Goal: Transaction & Acquisition: Purchase product/service

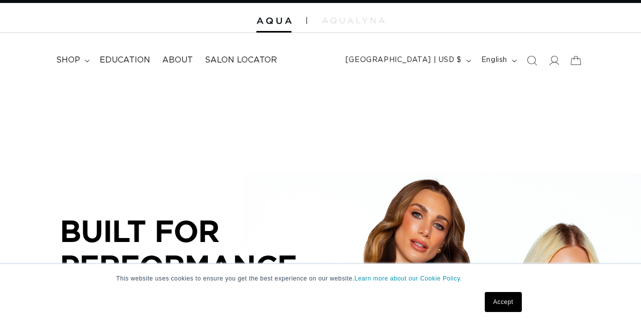
scroll to position [21, 0]
click at [86, 60] on icon at bounding box center [87, 61] width 5 height 3
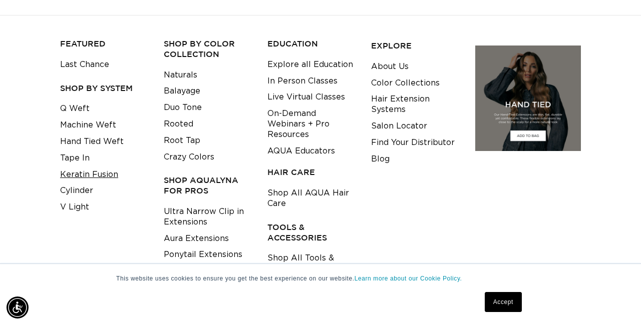
scroll to position [96, 0]
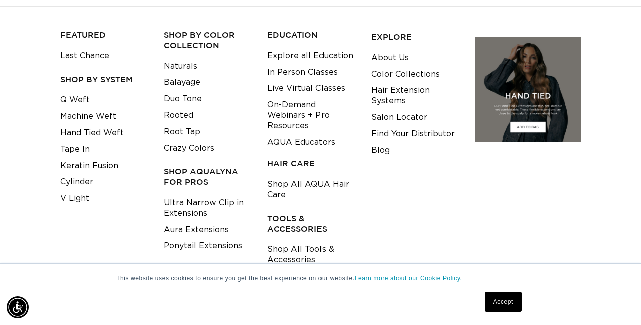
click at [91, 134] on link "Hand Tied Weft" at bounding box center [92, 133] width 64 height 17
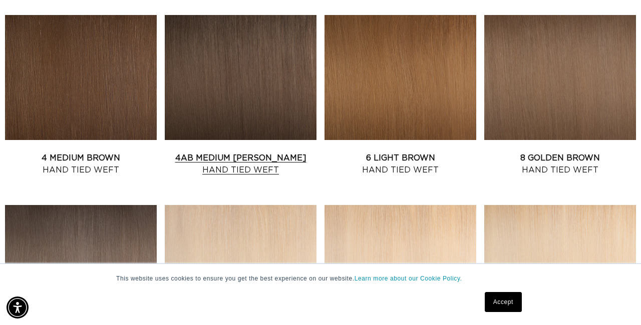
scroll to position [575, 0]
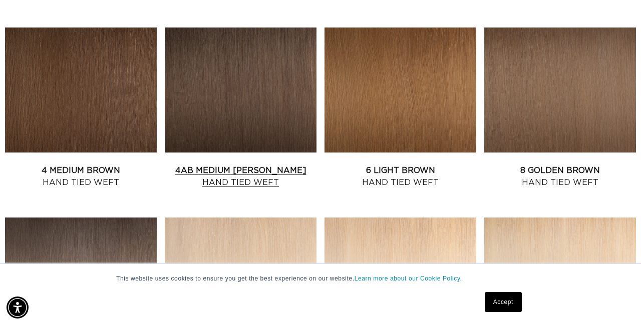
click at [239, 165] on link "4AB Medium Ash Brown Hand Tied Weft" at bounding box center [241, 177] width 152 height 24
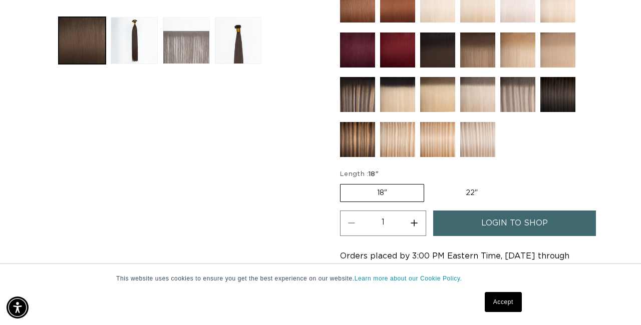
scroll to position [0, 570]
click at [188, 34] on button "Load image 3 in gallery view" at bounding box center [186, 40] width 47 height 47
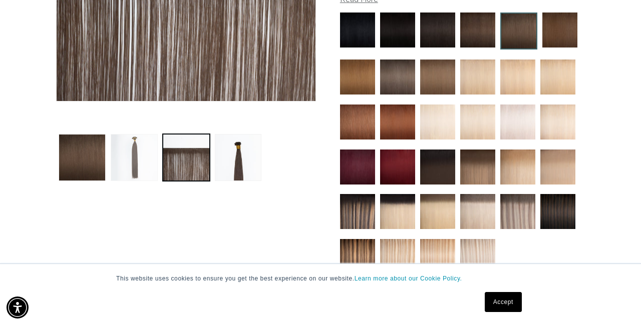
click at [130, 150] on button "Load image 2 in gallery view" at bounding box center [134, 157] width 47 height 47
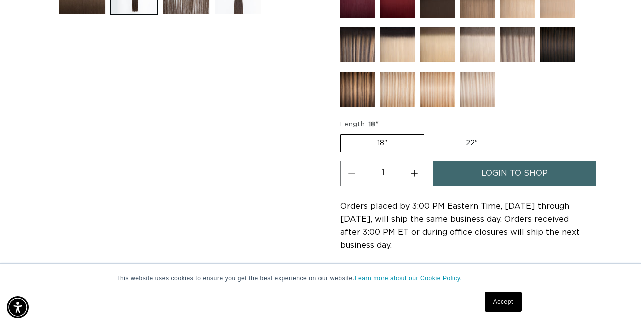
scroll to position [458, 0]
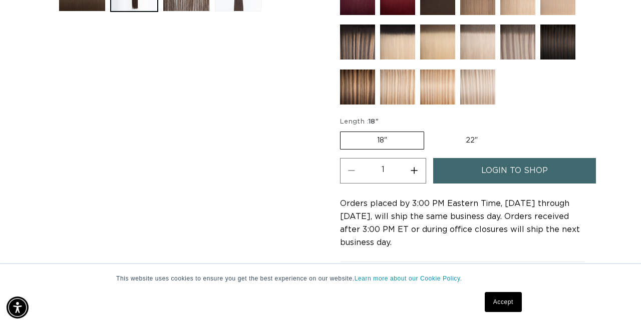
click at [387, 144] on label "18" Variant sold out or unavailable" at bounding box center [382, 141] width 84 height 18
click at [343, 130] on input "18" Variant sold out or unavailable" at bounding box center [342, 130] width 1 height 1
click at [445, 143] on label "22" Variant sold out or unavailable" at bounding box center [471, 140] width 85 height 17
click at [430, 130] on input "22" Variant sold out or unavailable" at bounding box center [429, 130] width 1 height 1
radio input "true"
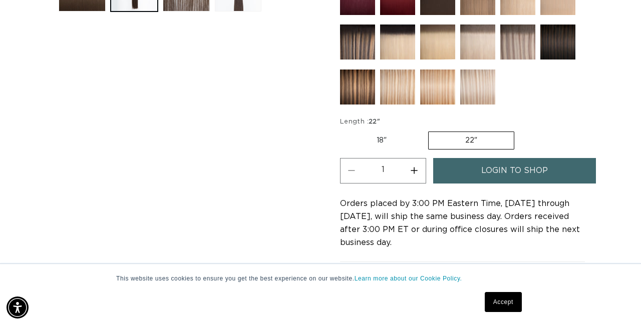
scroll to position [0, 0]
click at [414, 175] on button "Increase quantity for 4AB Medium Ash Brown - Hand Tied Weft" at bounding box center [414, 171] width 23 height 26
type input "4"
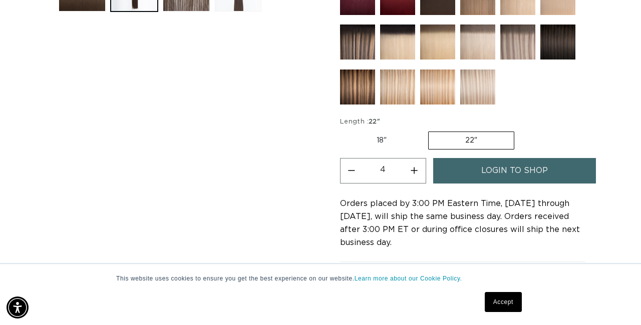
click at [469, 177] on link "login to shop" at bounding box center [514, 171] width 163 height 26
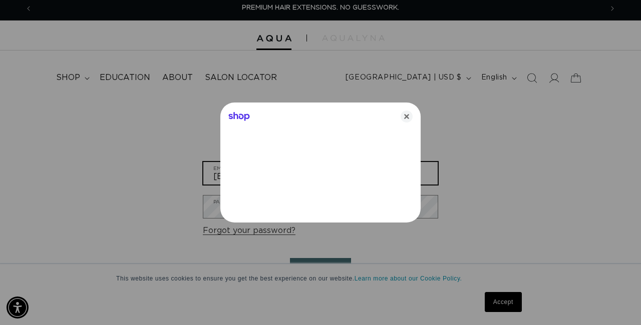
type input "asalewski06@gmail.com"
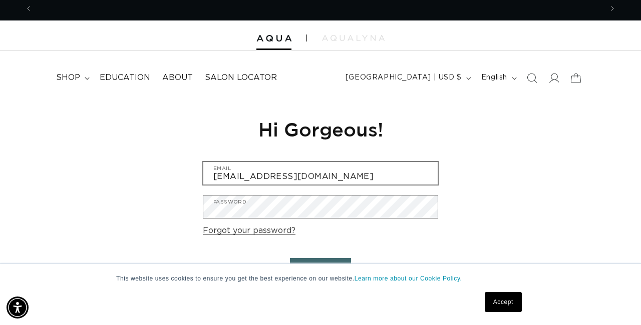
scroll to position [0, 570]
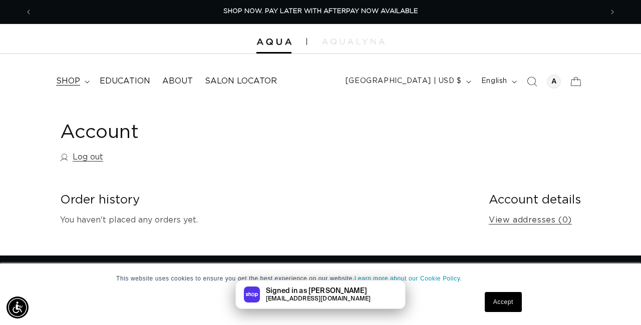
click at [81, 86] on summary "shop" at bounding box center [72, 81] width 44 height 23
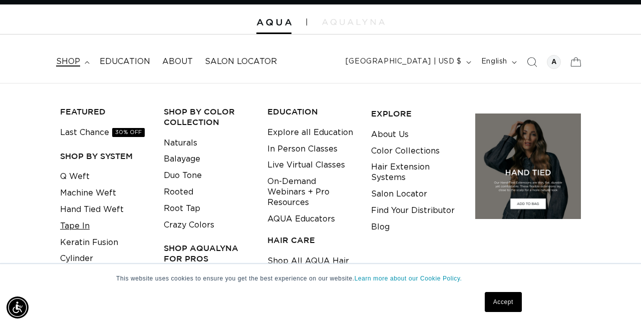
scroll to position [24, 0]
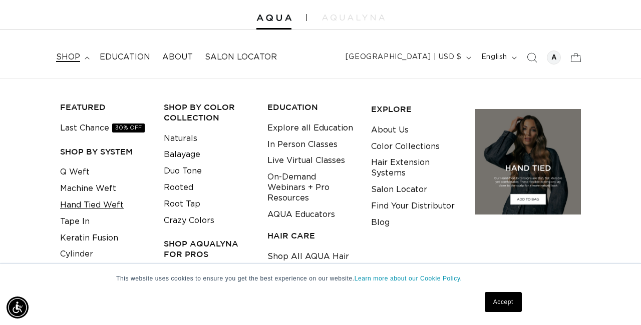
click at [73, 204] on link "Hand Tied Weft" at bounding box center [92, 205] width 64 height 17
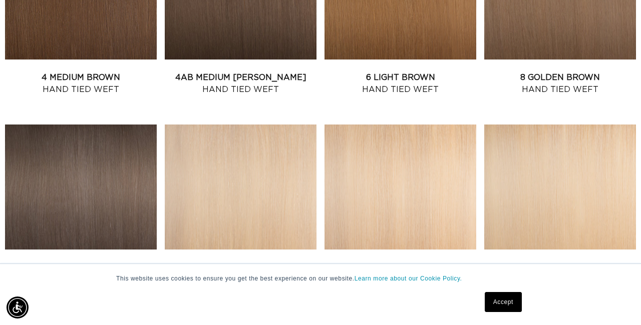
scroll to position [639, 0]
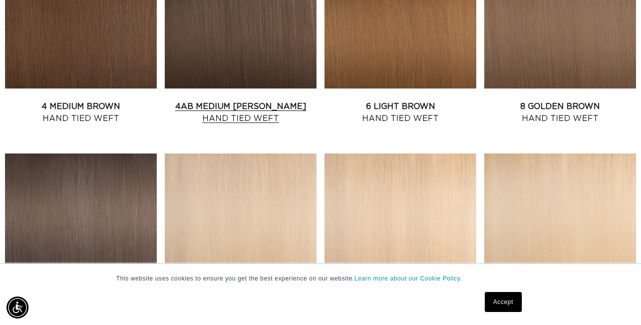
click at [231, 101] on link "4AB Medium Ash Brown Hand Tied Weft" at bounding box center [241, 113] width 152 height 24
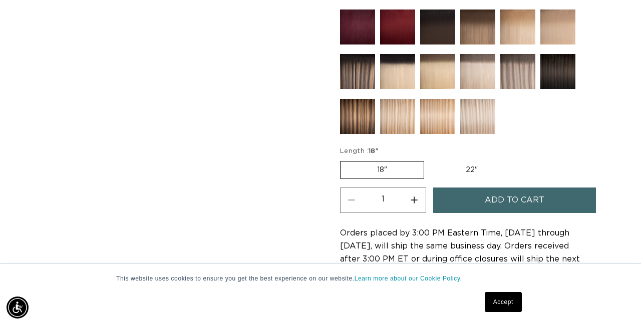
scroll to position [476, 0]
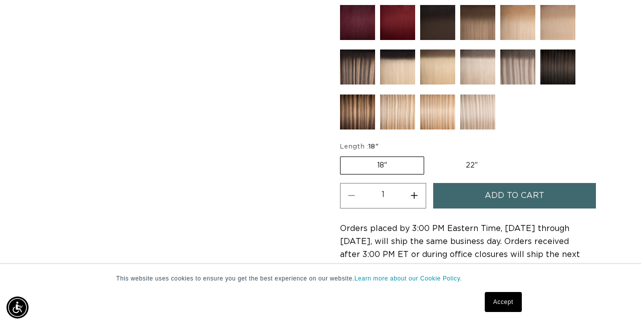
click at [433, 164] on label "22" Variant sold out or unavailable" at bounding box center [471, 165] width 85 height 17
click at [430, 155] on input "22" Variant sold out or unavailable" at bounding box center [429, 155] width 1 height 1
radio input "true"
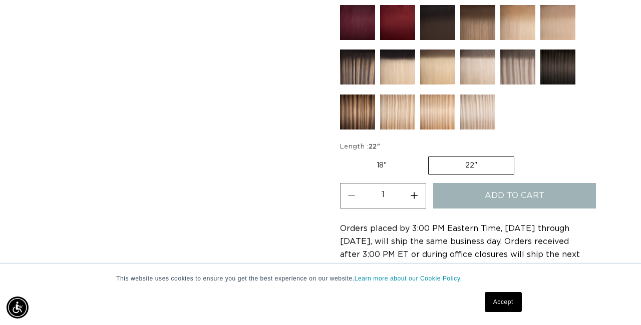
scroll to position [0, 570]
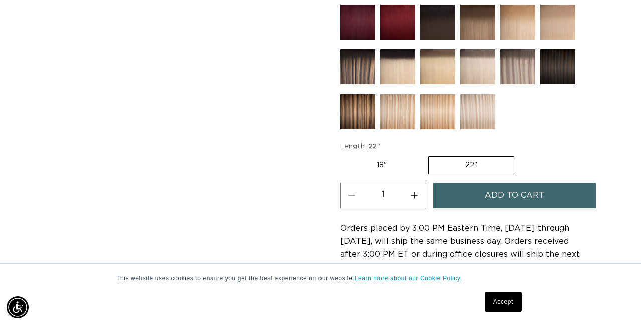
click at [411, 197] on button "Increase quantity for 4AB Medium Ash Brown - Hand Tied Weft" at bounding box center [414, 196] width 23 height 26
type input "2"
click at [457, 200] on button "Add to cart" at bounding box center [514, 196] width 163 height 26
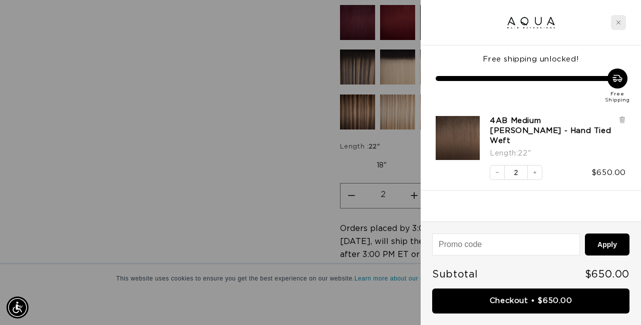
click at [616, 29] on div "Close cart" at bounding box center [618, 22] width 15 height 15
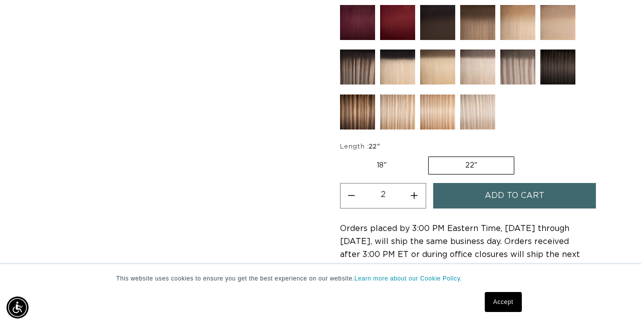
click at [379, 75] on div at bounding box center [462, 1] width 245 height 267
click at [367, 73] on img at bounding box center [357, 67] width 35 height 35
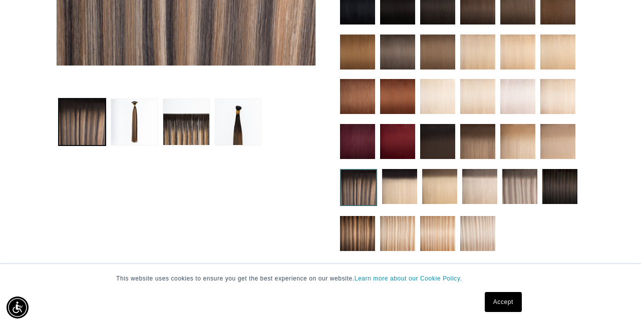
scroll to position [324, 0]
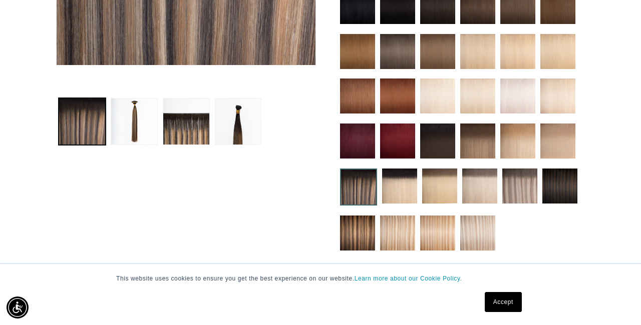
click at [511, 204] on img at bounding box center [519, 186] width 35 height 35
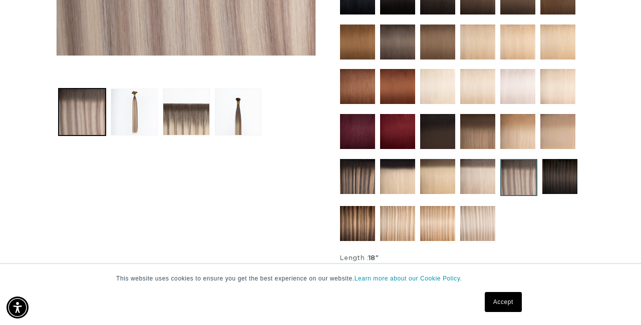
scroll to position [350, 0]
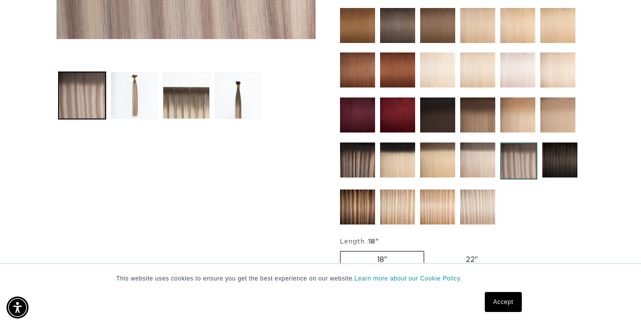
click at [349, 215] on img at bounding box center [357, 207] width 35 height 35
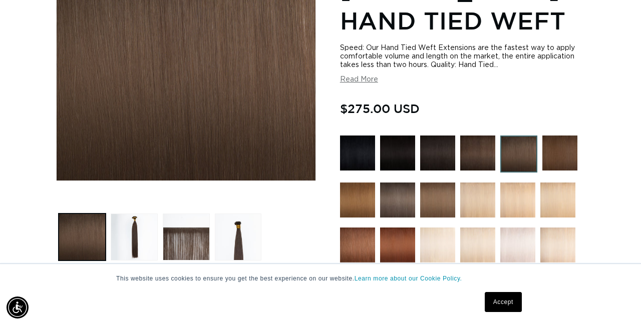
scroll to position [0, 570]
click at [430, 157] on img at bounding box center [437, 153] width 35 height 35
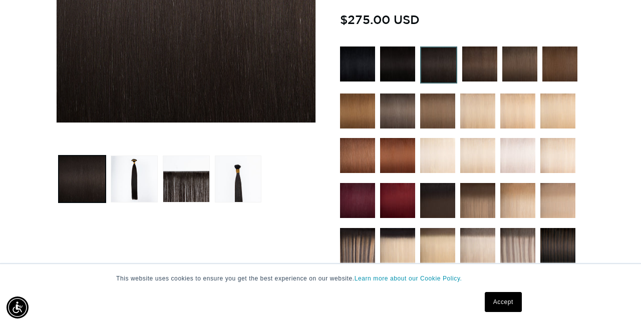
scroll to position [269, 0]
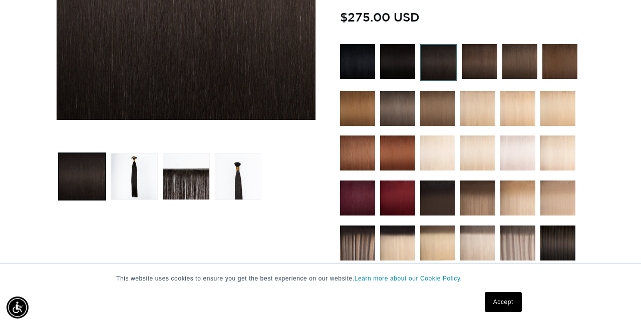
click at [479, 67] on img at bounding box center [479, 61] width 35 height 35
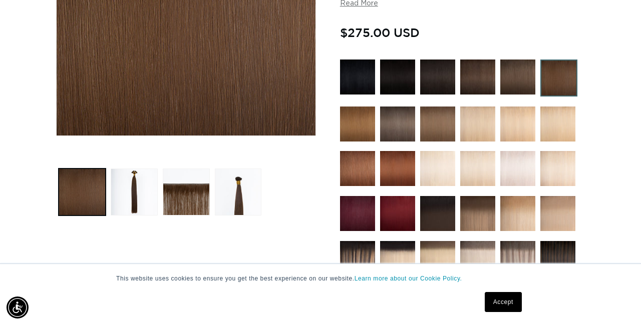
scroll to position [0, 570]
click at [470, 218] on img at bounding box center [477, 213] width 35 height 35
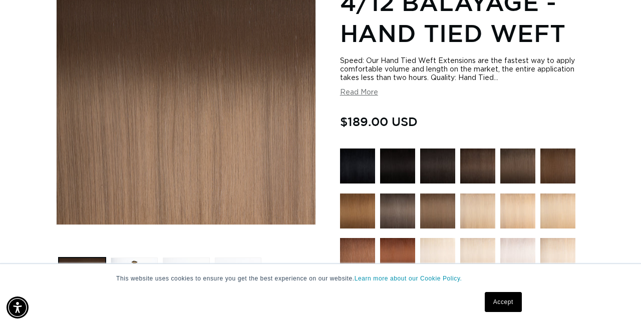
scroll to position [0, 1140]
